Goal: Task Accomplishment & Management: Manage account settings

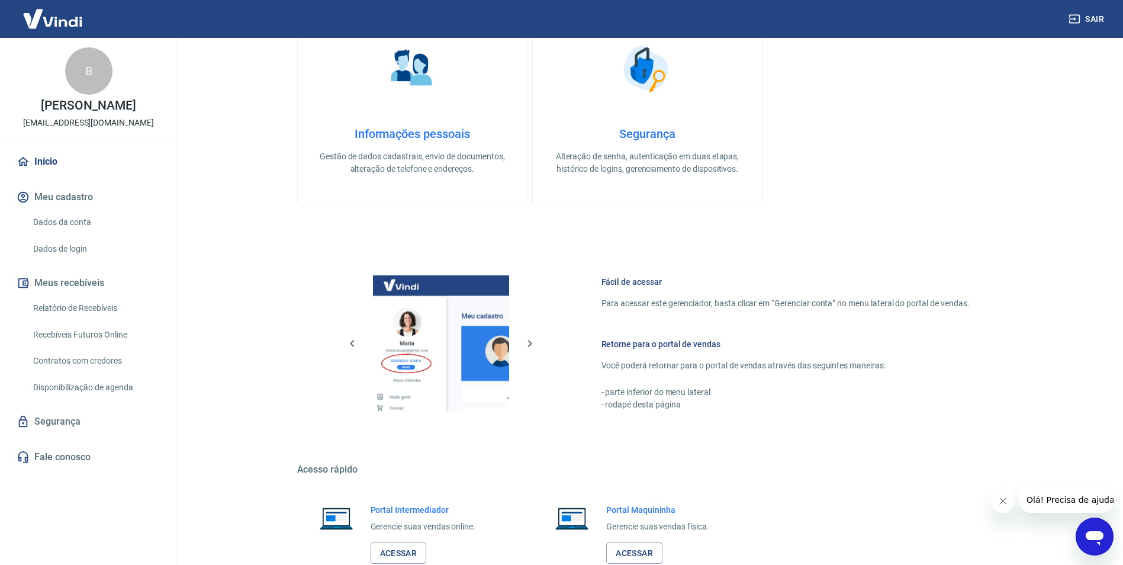
scroll to position [474, 0]
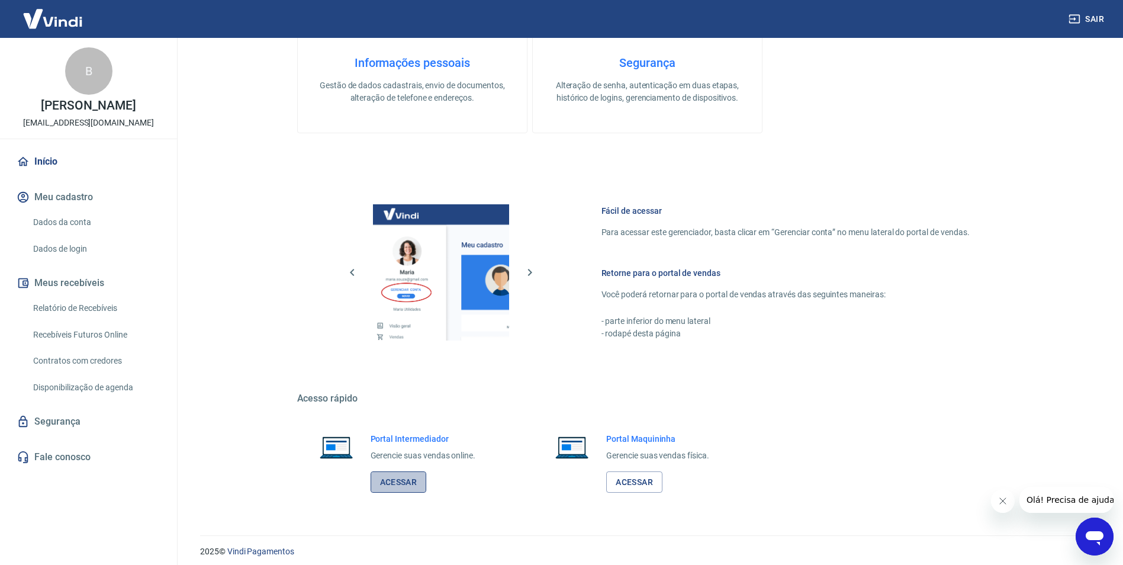
click at [394, 475] on link "Acessar" at bounding box center [399, 482] width 56 height 22
